Goal: Task Accomplishment & Management: Manage account settings

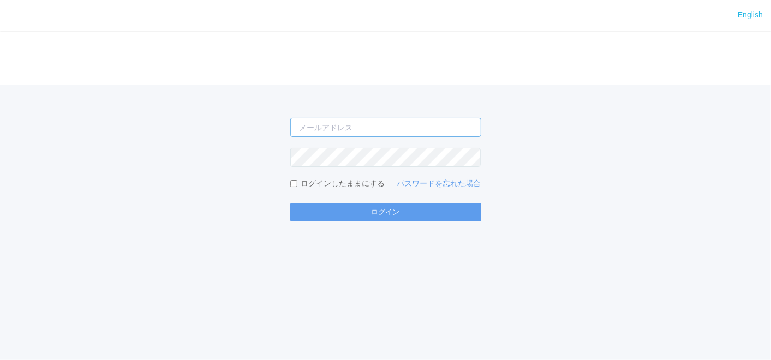
drag, startPoint x: 343, startPoint y: 126, endPoint x: 346, endPoint y: 132, distance: 6.8
click at [343, 126] on input "email" at bounding box center [385, 127] width 191 height 19
type input "[EMAIL_ADDRESS][DOMAIN_NAME]"
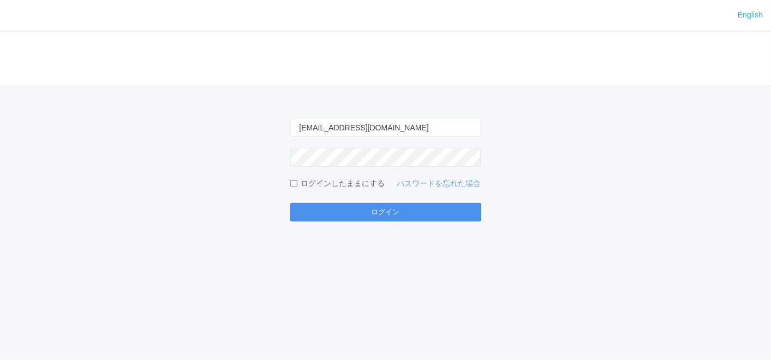
click at [397, 216] on button "ログイン" at bounding box center [385, 212] width 191 height 19
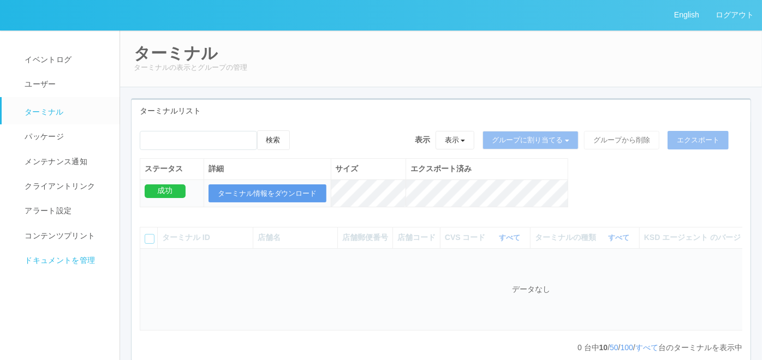
click at [67, 260] on span "ドキュメントを管理" at bounding box center [58, 260] width 73 height 9
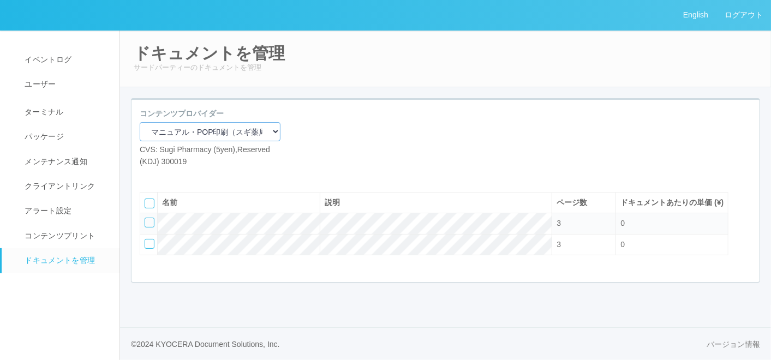
click at [220, 128] on select "マニュアル・POP印刷（スギ薬局） マニュアル・POP印刷（DY） マニュアル・POP印刷（共通） マニュアル・POP印刷（セコマ） マニュアル・POP印刷（…" at bounding box center [210, 131] width 141 height 19
select select "92e33cfa-a397-43d0-aeaa-8a96cbdf4d79"
click at [140, 122] on select "マニュアル・POP印刷（スギ薬局） マニュアル・POP印刷（DY） マニュアル・POP印刷（共通） マニュアル・POP印刷（セコマ） マニュアル・POP印刷（…" at bounding box center [210, 131] width 141 height 19
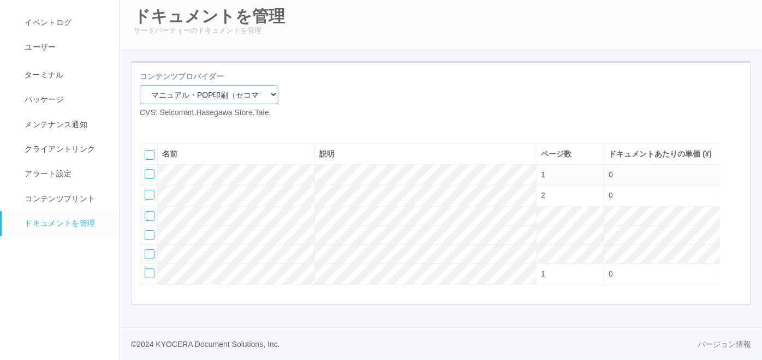
scroll to position [72, 0]
click at [153, 170] on div at bounding box center [150, 174] width 10 height 10
click at [181, 127] on icon at bounding box center [181, 127] width 0 height 0
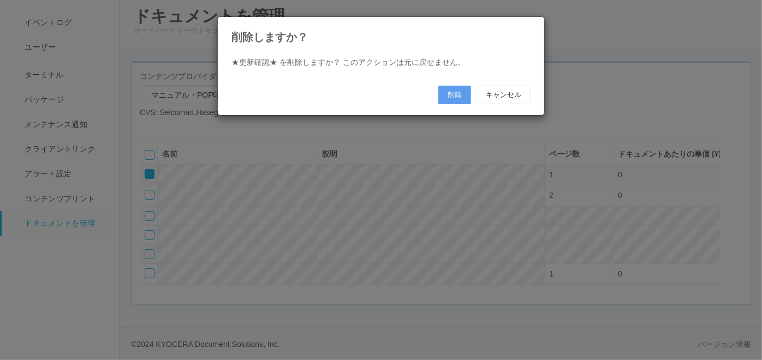
scroll to position [59, 0]
click at [453, 94] on button "削除" at bounding box center [459, 95] width 33 height 19
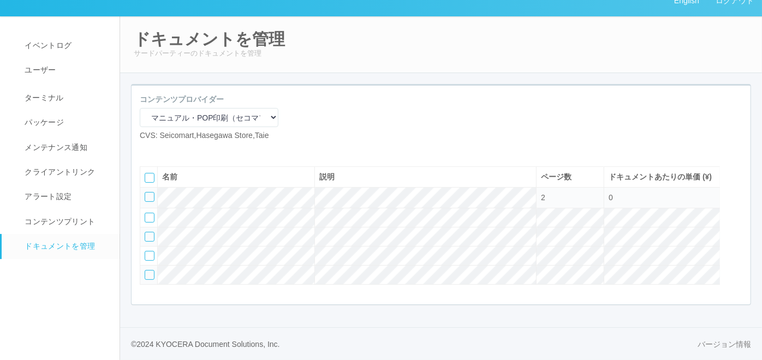
scroll to position [51, 0]
click at [146, 274] on div at bounding box center [150, 275] width 10 height 10
click at [735, 165] on div at bounding box center [737, 175] width 16 height 22
click at [146, 193] on icon at bounding box center [146, 193] width 0 height 0
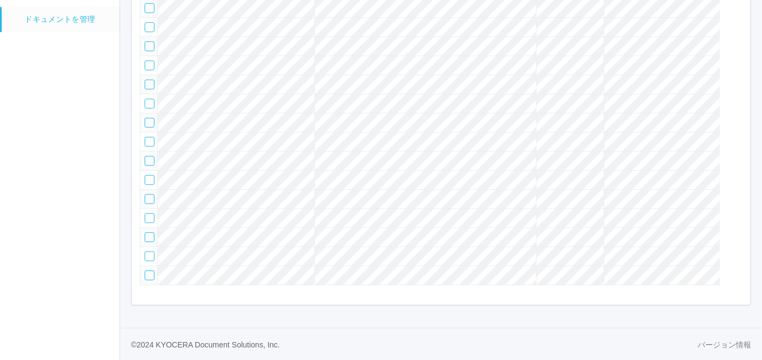
scroll to position [59, 0]
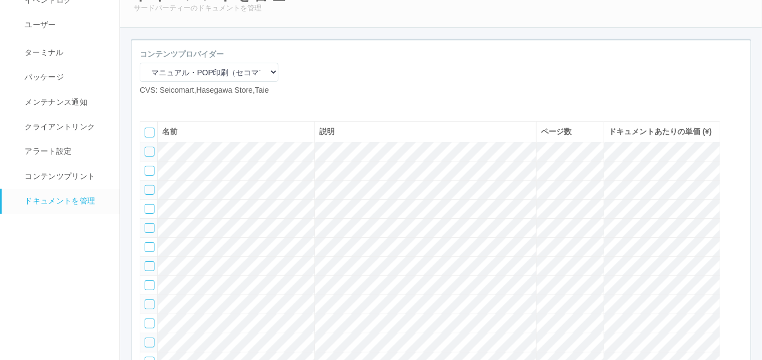
click at [148, 157] on div at bounding box center [150, 152] width 10 height 10
click at [147, 176] on div at bounding box center [150, 171] width 10 height 10
click at [147, 195] on div at bounding box center [150, 190] width 10 height 10
click at [147, 214] on div at bounding box center [150, 209] width 10 height 10
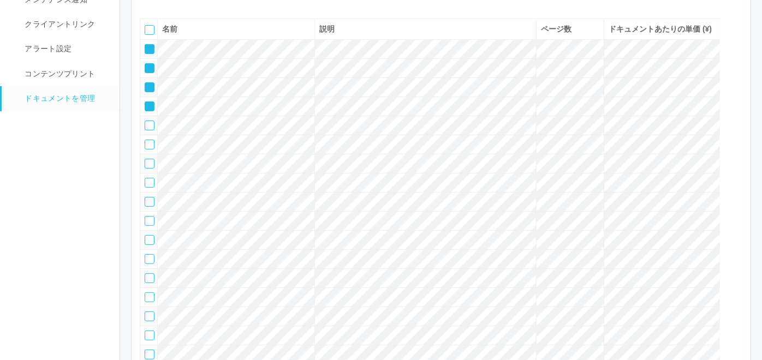
scroll to position [181, 0]
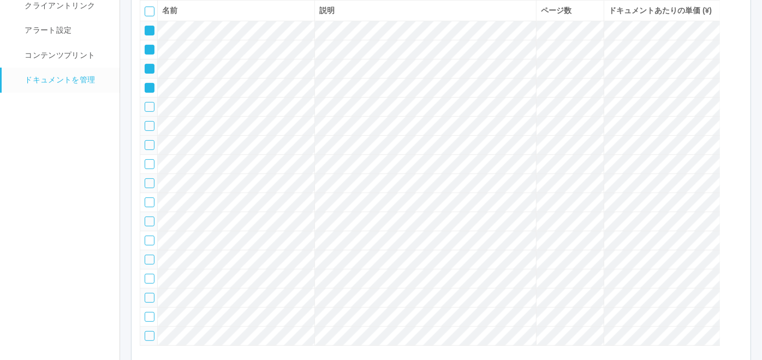
click at [150, 131] on div at bounding box center [150, 126] width 10 height 10
click at [150, 150] on div at bounding box center [150, 145] width 10 height 10
click at [145, 188] on div at bounding box center [150, 183] width 10 height 10
click at [144, 193] on td at bounding box center [148, 183] width 17 height 19
click at [146, 180] on icon at bounding box center [146, 180] width 0 height 0
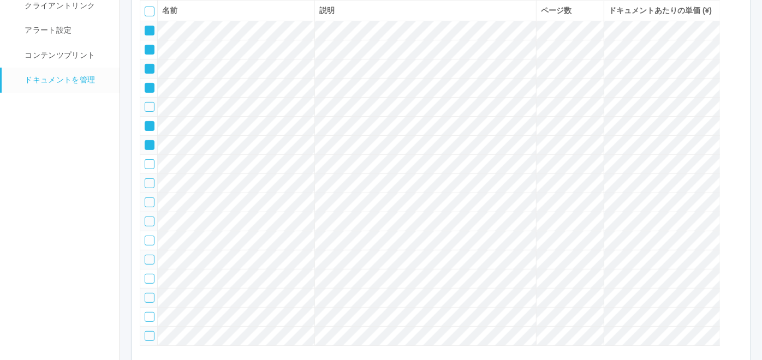
click at [148, 207] on div at bounding box center [150, 203] width 10 height 10
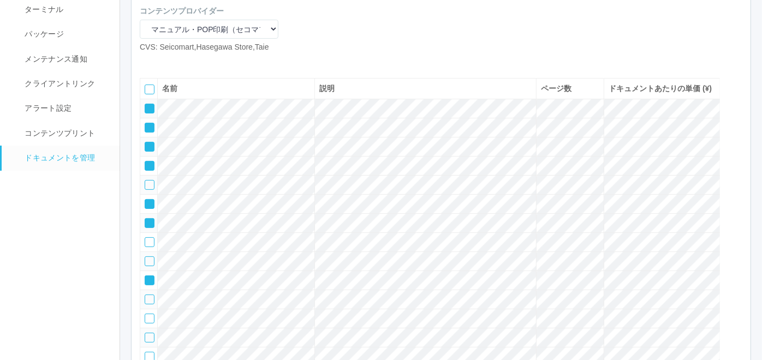
scroll to position [59, 0]
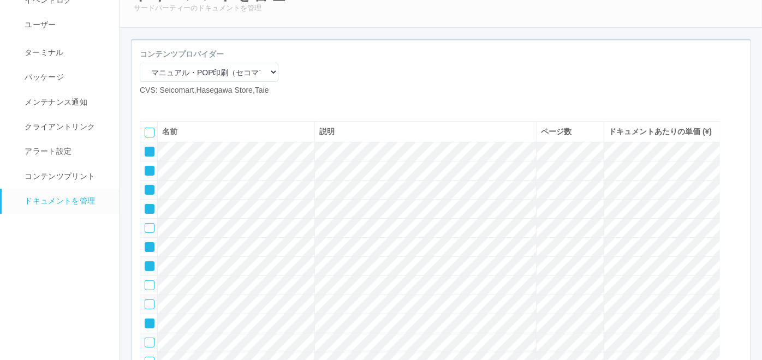
click at [181, 105] on icon at bounding box center [181, 105] width 0 height 0
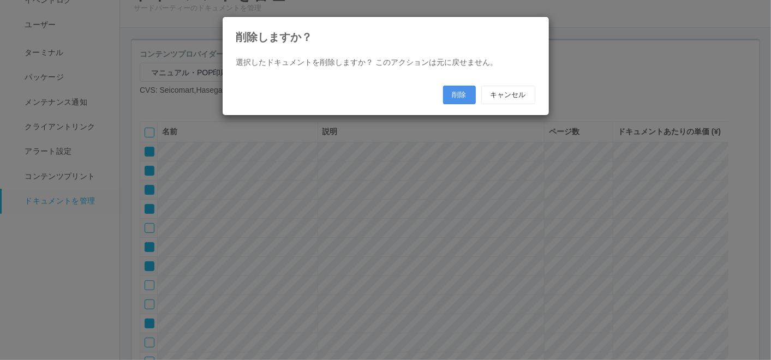
click at [450, 90] on button "削除" at bounding box center [459, 95] width 33 height 19
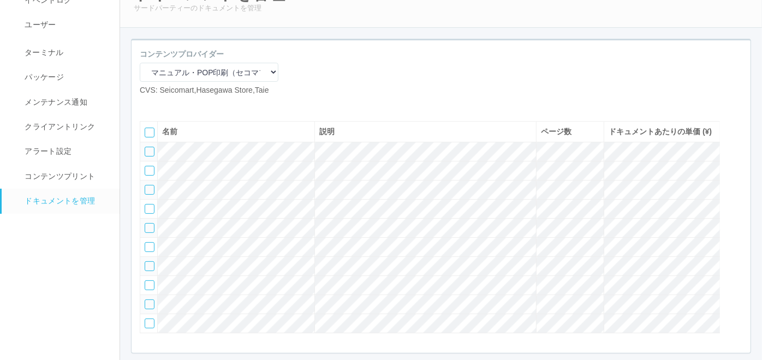
scroll to position [154, 0]
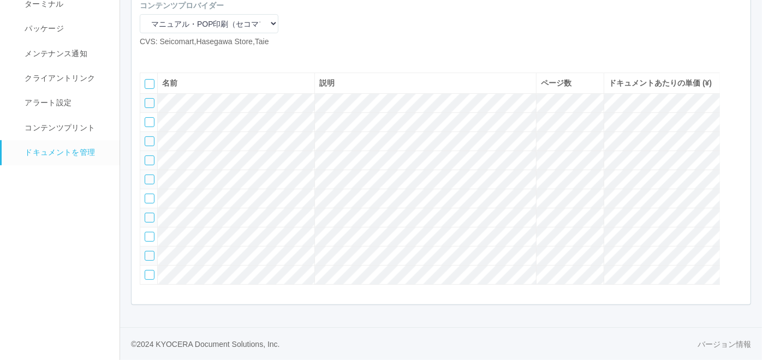
click at [147, 156] on div at bounding box center [150, 161] width 10 height 10
click at [149, 175] on div at bounding box center [150, 180] width 10 height 10
click at [150, 194] on div at bounding box center [150, 199] width 10 height 10
click at [152, 213] on div at bounding box center [150, 218] width 10 height 10
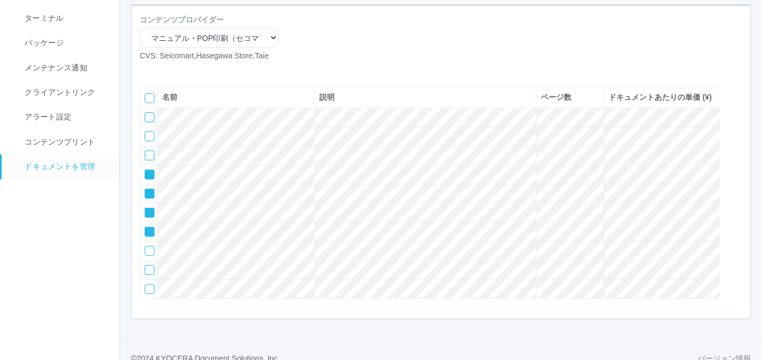
click at [735, 106] on div at bounding box center [737, 95] width 16 height 22
click at [146, 114] on icon at bounding box center [146, 114] width 0 height 0
click at [146, 133] on icon at bounding box center [146, 133] width 0 height 0
click at [146, 152] on icon at bounding box center [146, 152] width 0 height 0
click at [146, 171] on icon at bounding box center [146, 171] width 0 height 0
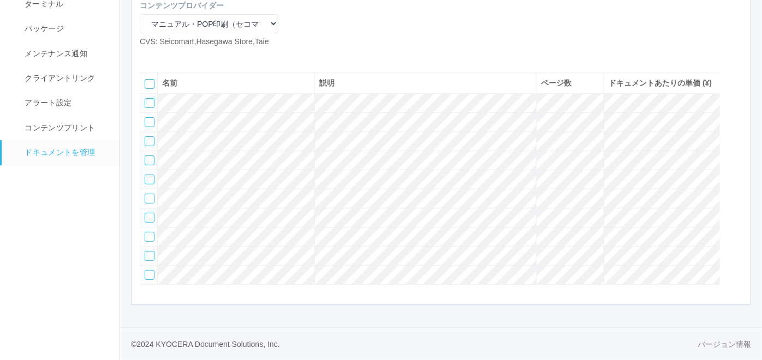
scroll to position [154, 0]
click at [151, 234] on div at bounding box center [150, 237] width 10 height 10
click at [148, 251] on div at bounding box center [150, 256] width 10 height 10
click at [735, 92] on div at bounding box center [737, 103] width 16 height 22
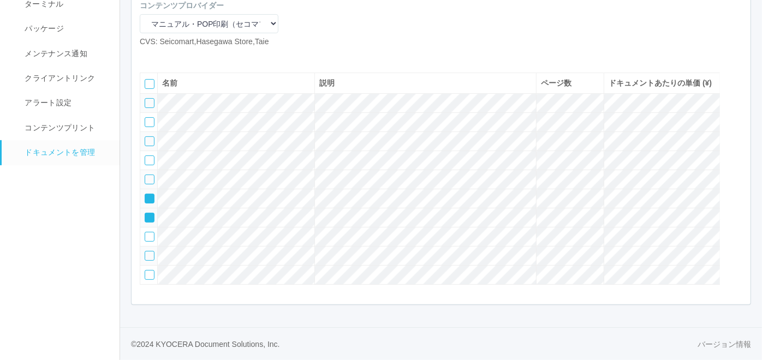
click at [146, 195] on icon at bounding box center [146, 195] width 0 height 0
click at [146, 214] on icon at bounding box center [146, 214] width 0 height 0
click at [164, 56] on icon at bounding box center [164, 56] width 0 height 0
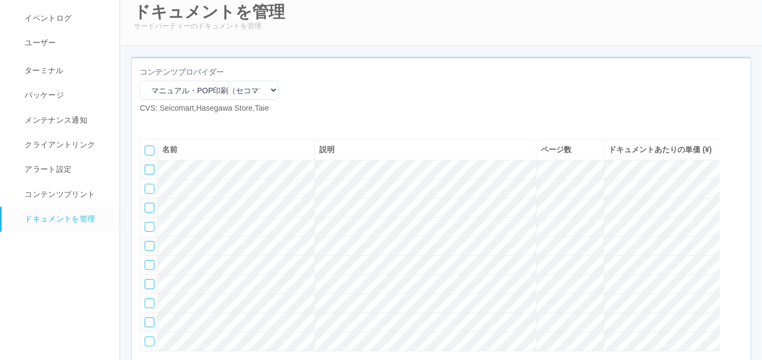
scroll to position [61, 0]
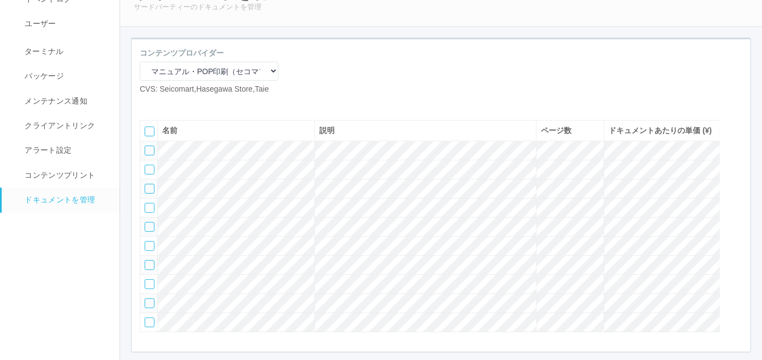
click at [164, 104] on icon at bounding box center [164, 104] width 0 height 0
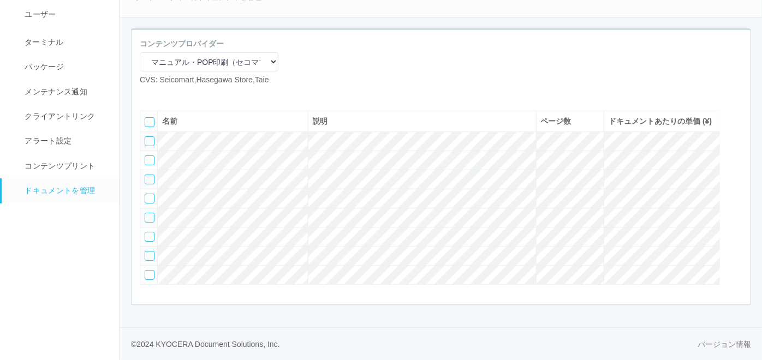
scroll to position [113, 0]
click at [150, 136] on div at bounding box center [150, 141] width 10 height 10
click at [152, 156] on div at bounding box center [150, 161] width 10 height 10
click at [150, 175] on div at bounding box center [150, 180] width 10 height 10
click at [148, 194] on div at bounding box center [150, 199] width 10 height 10
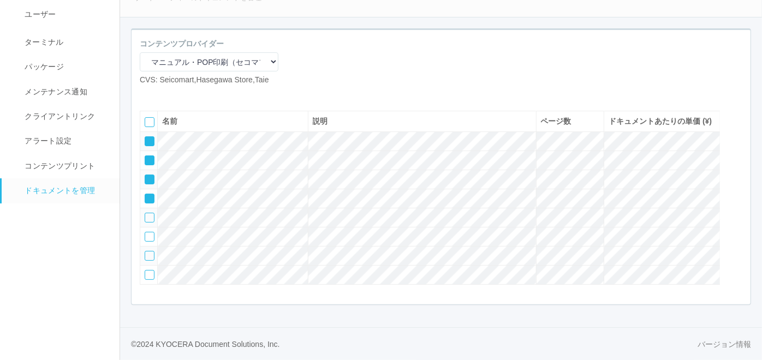
click at [181, 94] on icon at bounding box center [181, 94] width 0 height 0
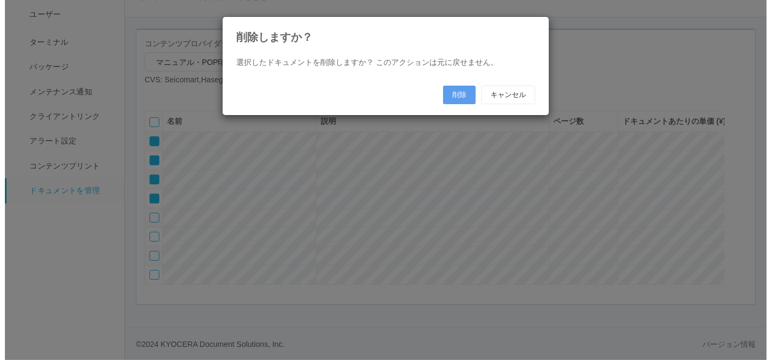
scroll to position [101, 0]
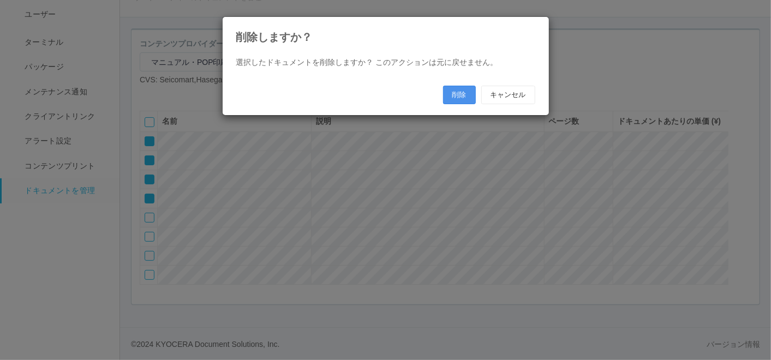
click at [460, 94] on button "削除" at bounding box center [459, 95] width 33 height 19
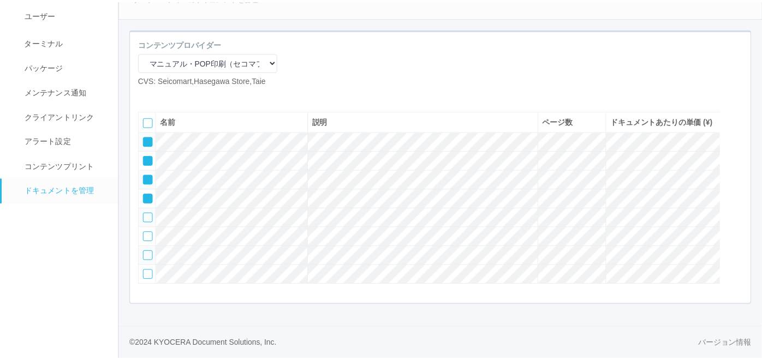
scroll to position [29, 0]
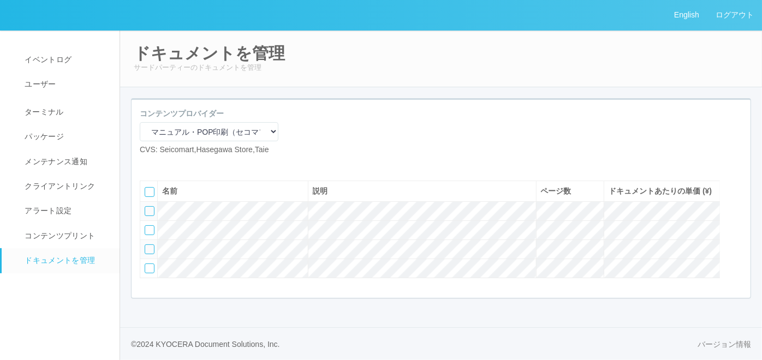
click at [164, 164] on icon at bounding box center [164, 164] width 0 height 0
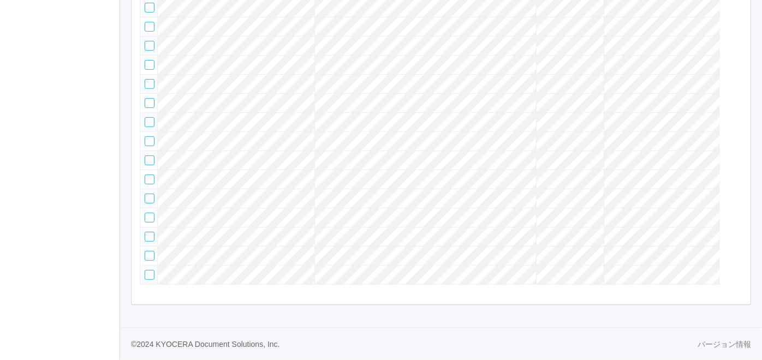
scroll to position [154, 0]
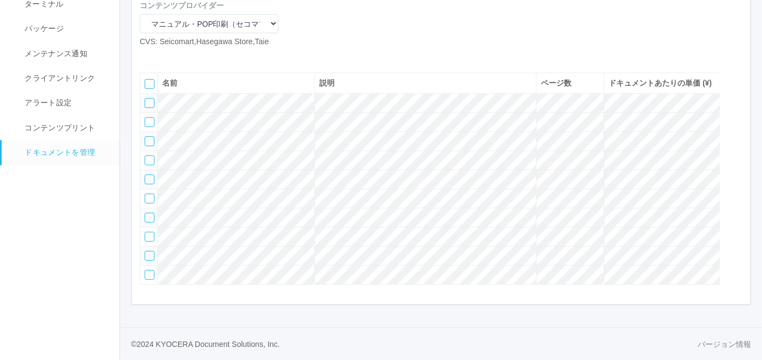
click at [147, 98] on div at bounding box center [150, 103] width 10 height 10
click at [151, 113] on td at bounding box center [148, 122] width 17 height 19
click at [149, 117] on div at bounding box center [150, 122] width 10 height 10
click at [147, 136] on div at bounding box center [150, 141] width 10 height 10
click at [146, 156] on div at bounding box center [150, 161] width 10 height 10
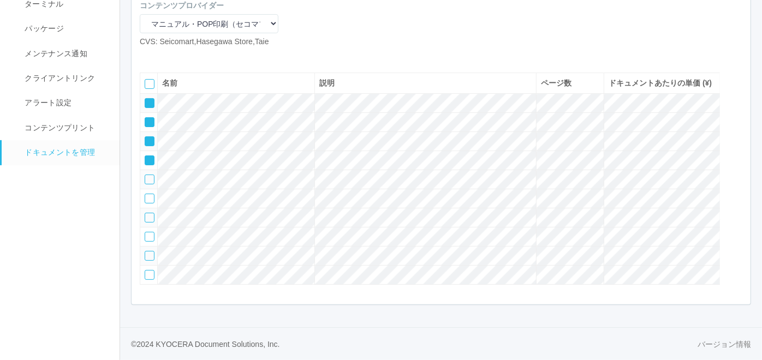
click at [147, 175] on div at bounding box center [150, 180] width 10 height 10
click at [181, 56] on icon at bounding box center [181, 56] width 0 height 0
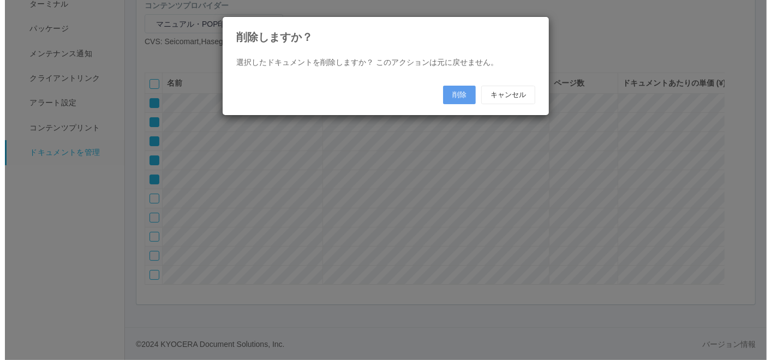
scroll to position [143, 0]
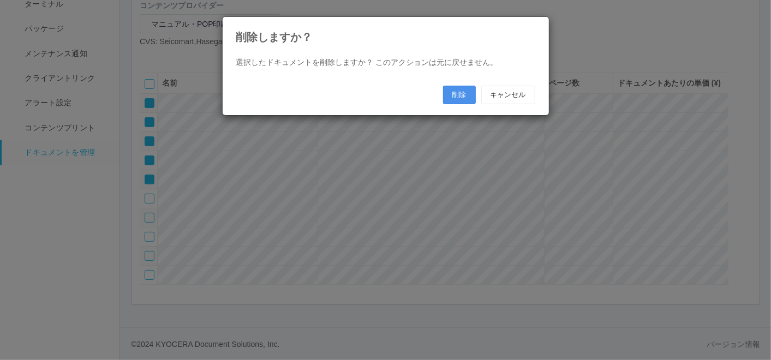
click at [455, 93] on button "削除" at bounding box center [459, 95] width 33 height 19
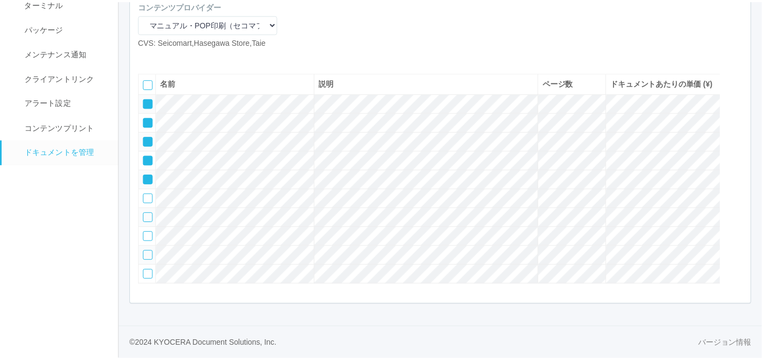
scroll to position [51, 0]
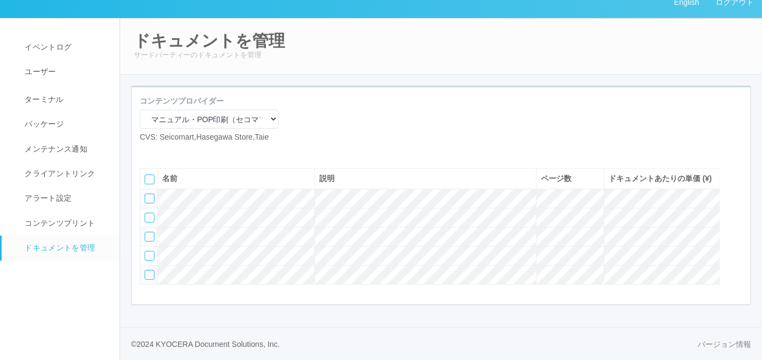
click at [164, 152] on icon at bounding box center [164, 152] width 0 height 0
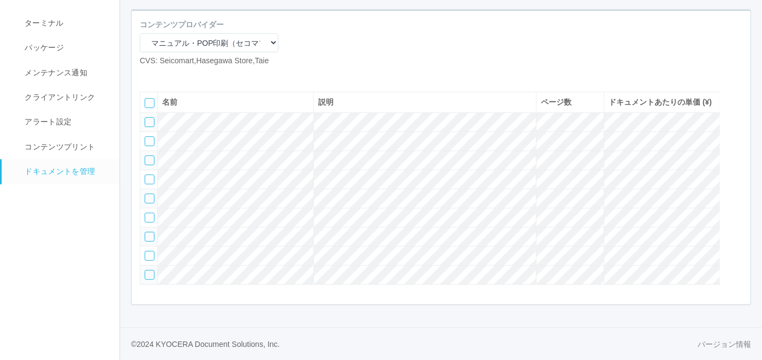
scroll to position [134, 0]
click at [145, 117] on div at bounding box center [150, 122] width 10 height 10
click at [148, 136] on div at bounding box center [150, 141] width 10 height 10
click at [148, 156] on div at bounding box center [150, 161] width 10 height 10
click at [181, 75] on icon at bounding box center [181, 75] width 0 height 0
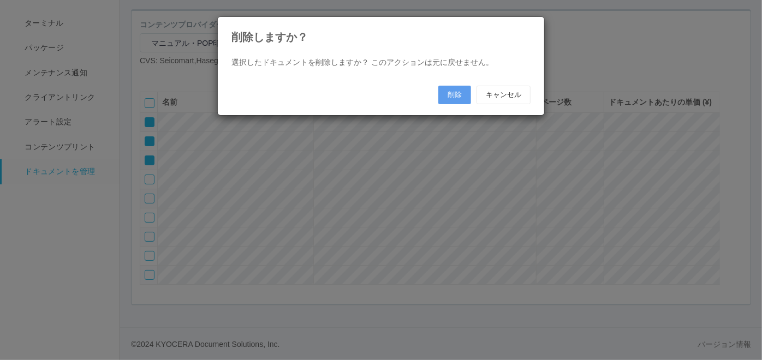
scroll to position [122, 0]
click at [451, 100] on button "削除" at bounding box center [459, 95] width 33 height 19
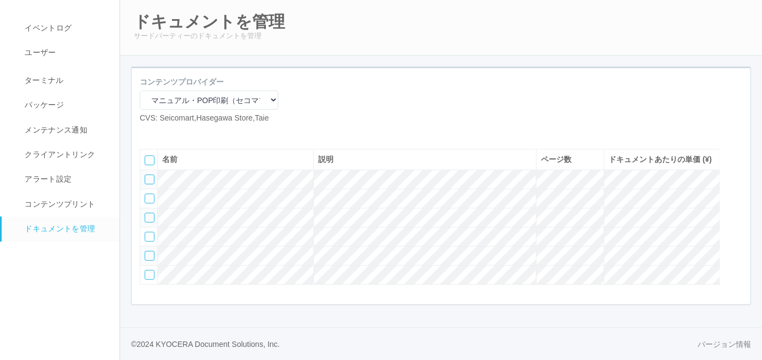
scroll to position [72, 0]
click at [146, 232] on div at bounding box center [150, 237] width 10 height 10
drag, startPoint x: 146, startPoint y: 252, endPoint x: 150, endPoint y: 269, distance: 17.2
click at [147, 254] on div at bounding box center [150, 256] width 10 height 10
click at [150, 271] on div at bounding box center [150, 275] width 10 height 10
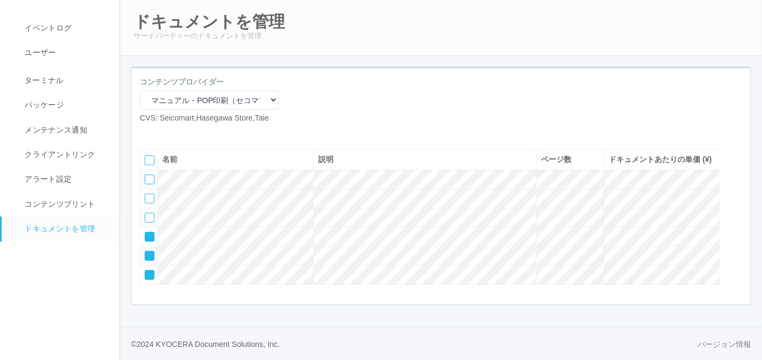
click at [735, 146] on div at bounding box center [737, 157] width 16 height 22
click at [146, 214] on icon at bounding box center [146, 214] width 0 height 0
click at [146, 195] on icon at bounding box center [146, 195] width 0 height 0
click at [146, 176] on icon at bounding box center [146, 176] width 0 height 0
click at [164, 133] on icon at bounding box center [164, 133] width 0 height 0
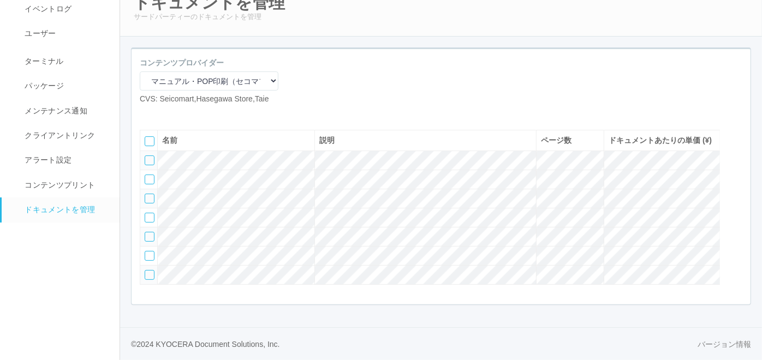
scroll to position [92, 0]
click at [150, 175] on div at bounding box center [150, 180] width 10 height 10
click at [151, 194] on div at bounding box center [150, 199] width 10 height 10
click at [148, 213] on div at bounding box center [150, 218] width 10 height 10
click at [181, 114] on icon at bounding box center [181, 114] width 0 height 0
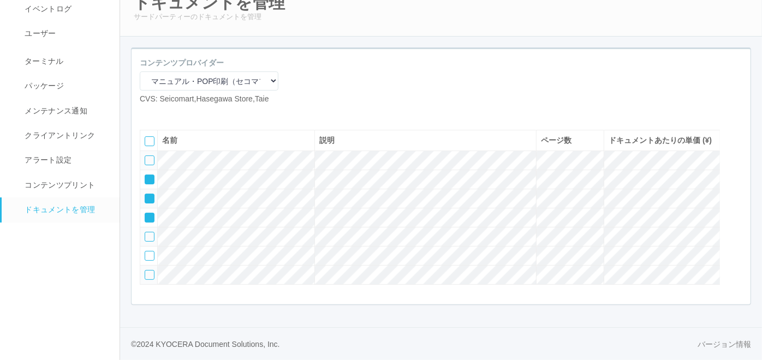
scroll to position [81, 0]
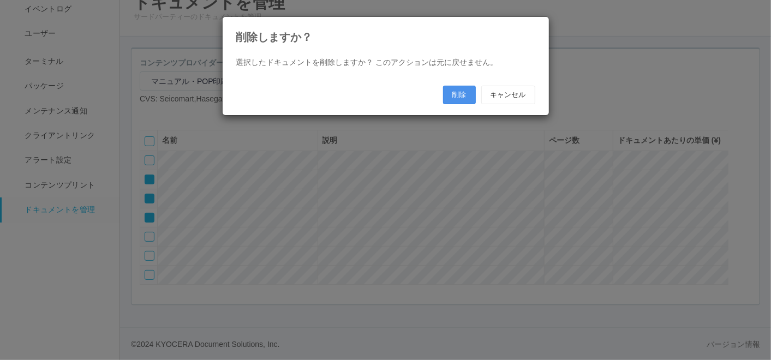
click at [456, 93] on button "削除" at bounding box center [459, 95] width 33 height 19
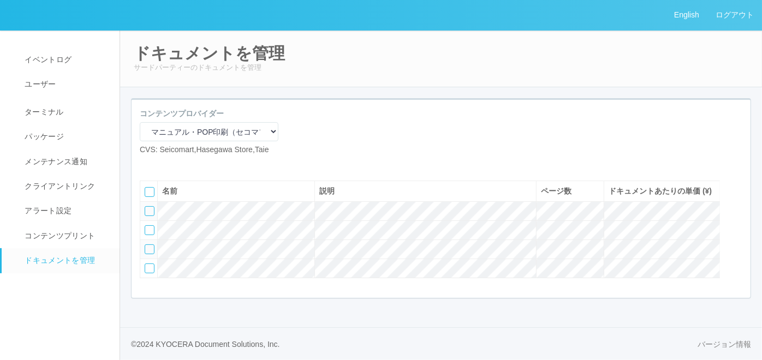
scroll to position [29, 0]
click at [164, 164] on icon at bounding box center [164, 164] width 0 height 0
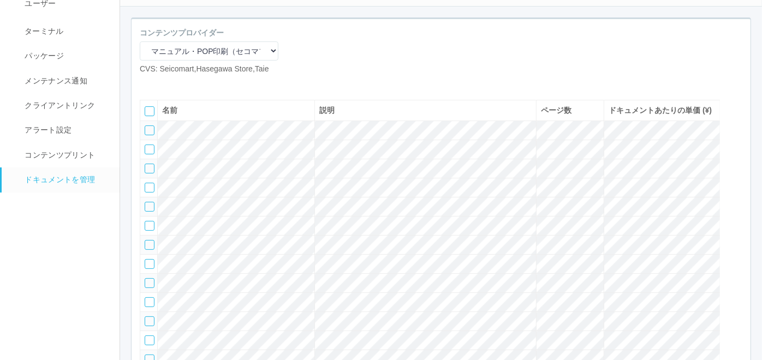
click at [164, 84] on icon at bounding box center [164, 84] width 0 height 0
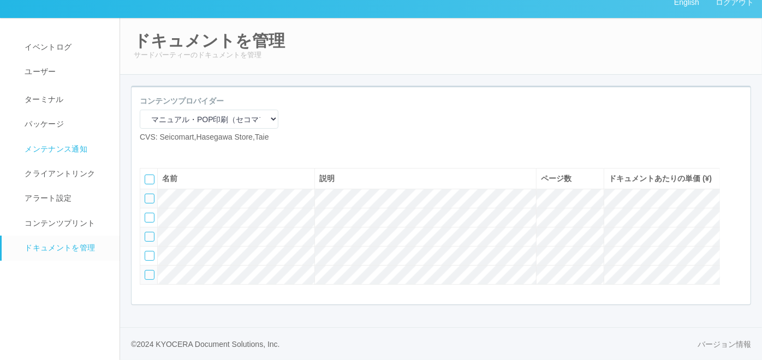
scroll to position [0, 0]
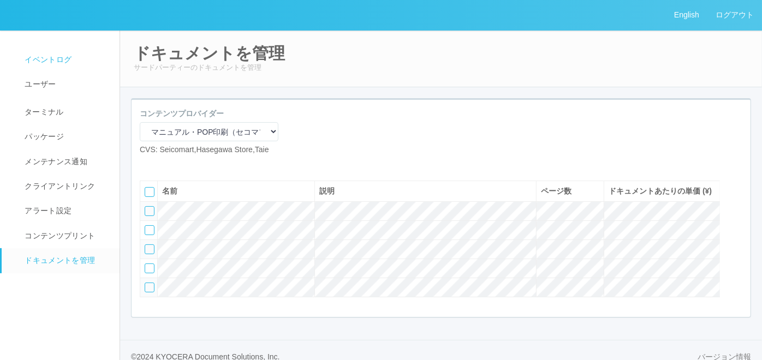
click at [64, 63] on span "イベントログ" at bounding box center [47, 59] width 50 height 9
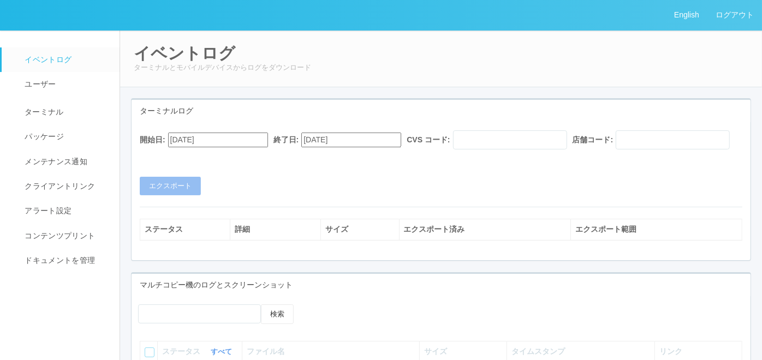
click at [228, 140] on input "[DATE]" at bounding box center [218, 140] width 100 height 15
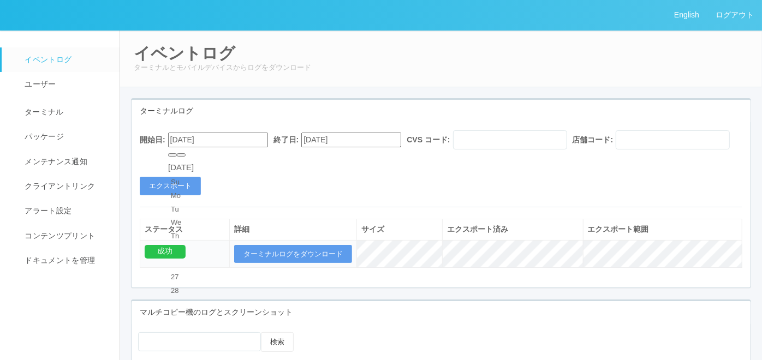
click at [186, 157] on button "button" at bounding box center [181, 154] width 9 height 3
type input "[DATE]"
click at [359, 155] on div "開始日: [DATE] 終了日: [DATE] CVS コード: 店舗コード:" at bounding box center [441, 142] width 603 height 25
click at [174, 195] on button "エクスポート" at bounding box center [170, 186] width 61 height 19
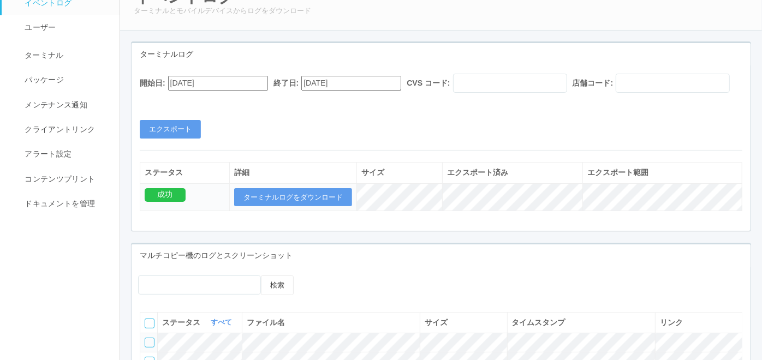
scroll to position [121, 0]
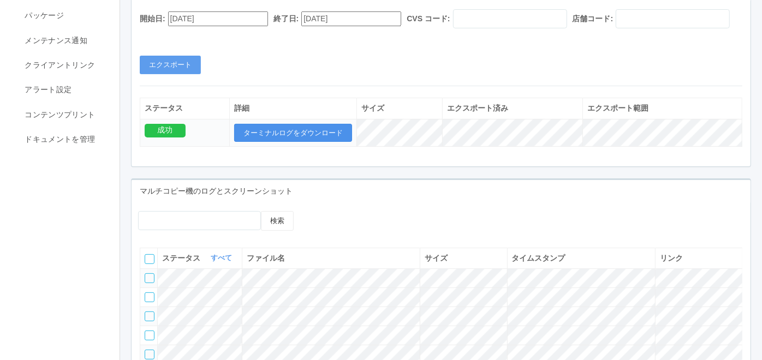
click at [306, 142] on button "ターミナルログをダウンロード" at bounding box center [293, 133] width 118 height 19
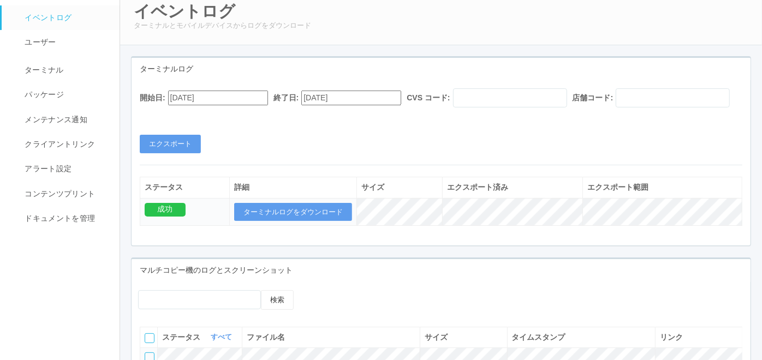
scroll to position [61, 0]
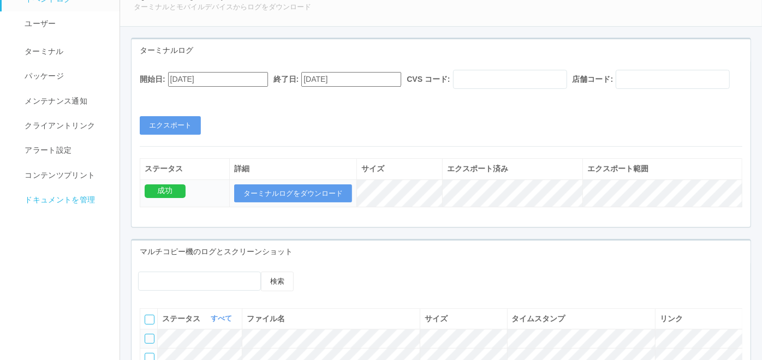
click at [67, 204] on span "ドキュメントを管理" at bounding box center [58, 199] width 73 height 9
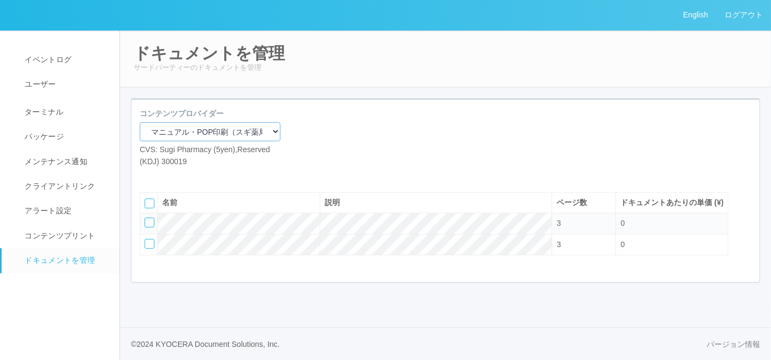
click at [232, 130] on select "マニュアル・POP印刷（スギ薬局） マニュアル・POP印刷（DY） マニュアル・POP印刷（共通） マニュアル・POP印刷（セコマ） マニュアル・POP印刷（…" at bounding box center [210, 131] width 141 height 19
select select "92e33cfa-a397-43d0-aeaa-8a96cbdf4d79"
click at [140, 122] on select "マニュアル・POP印刷（スギ薬局） マニュアル・POP印刷（DY） マニュアル・POP印刷（共通） マニュアル・POP印刷（セコマ） マニュアル・POP印刷（…" at bounding box center [210, 131] width 141 height 19
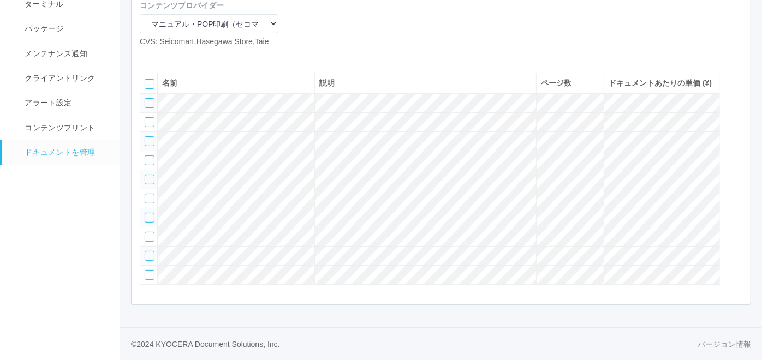
scroll to position [94, 0]
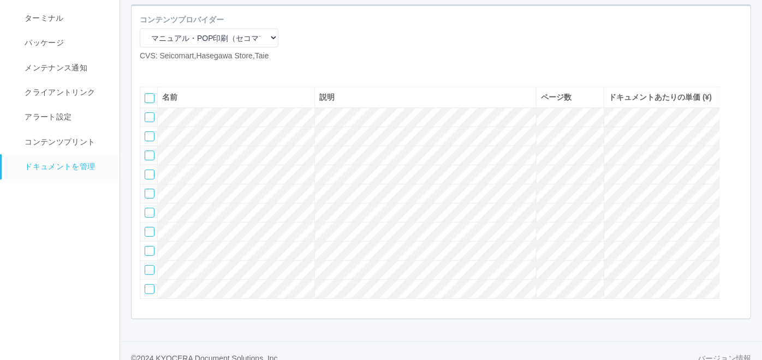
click at [164, 70] on icon at bounding box center [164, 70] width 0 height 0
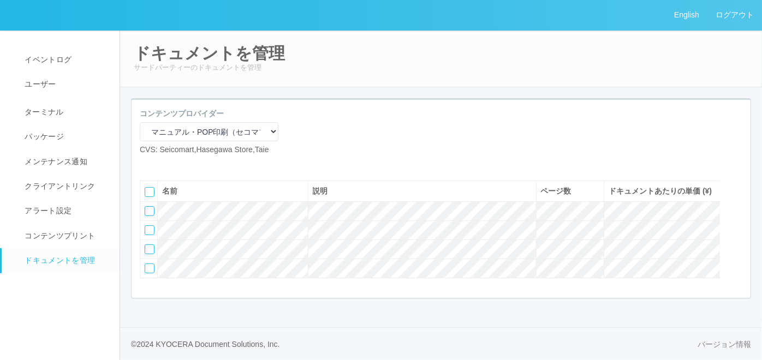
scroll to position [29, 0]
click at [164, 164] on icon at bounding box center [164, 164] width 0 height 0
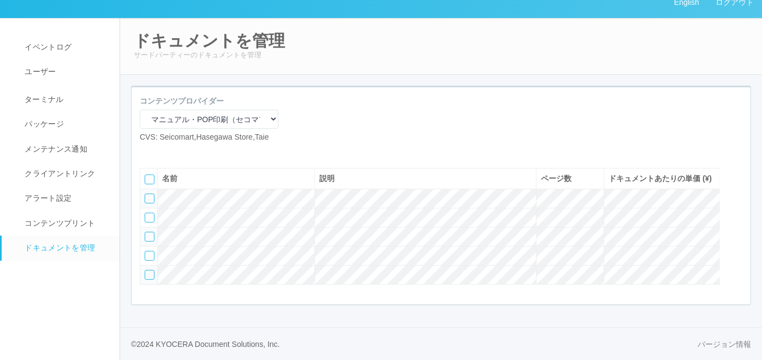
scroll to position [51, 0]
click at [164, 152] on icon at bounding box center [164, 152] width 0 height 0
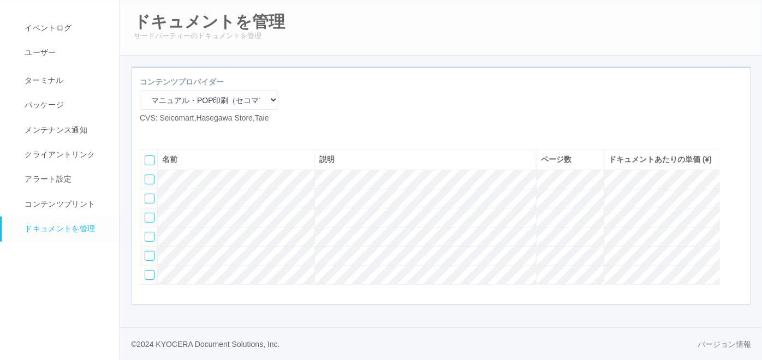
scroll to position [72, 0]
click at [164, 133] on icon at bounding box center [164, 133] width 0 height 0
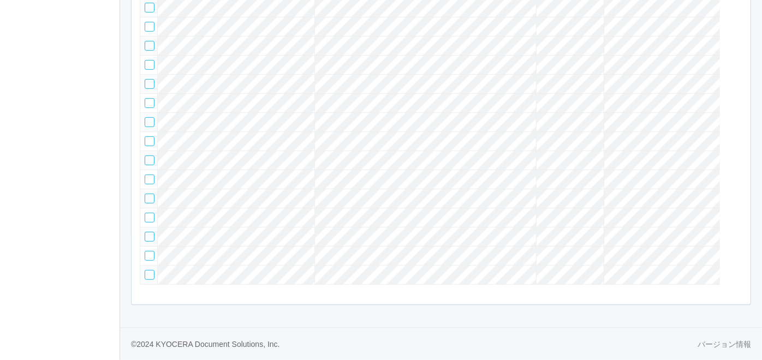
scroll to position [29, 0]
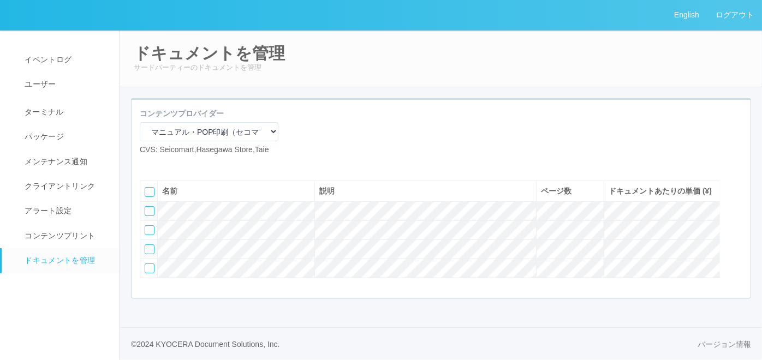
click at [164, 164] on icon at bounding box center [164, 164] width 0 height 0
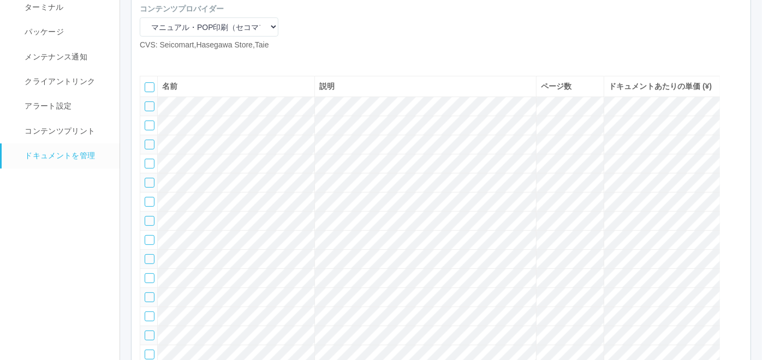
scroll to position [0, 0]
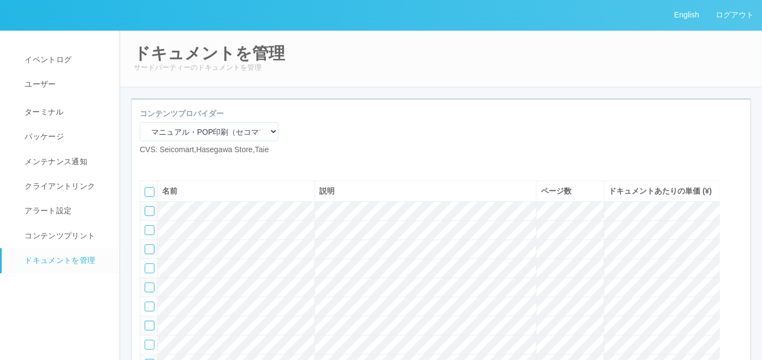
click at [164, 164] on icon at bounding box center [164, 164] width 0 height 0
